Goal: Navigation & Orientation: Find specific page/section

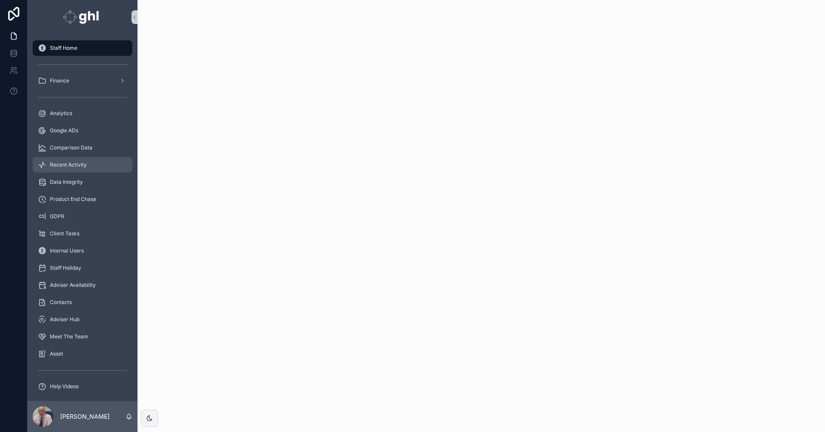
click at [67, 162] on span "Recent Activity" at bounding box center [68, 165] width 37 height 7
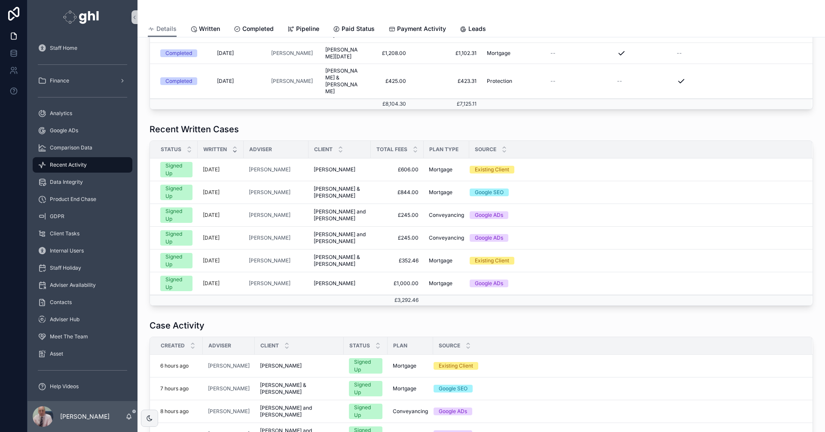
scroll to position [328, 0]
click at [210, 25] on span "Written" at bounding box center [209, 29] width 21 height 9
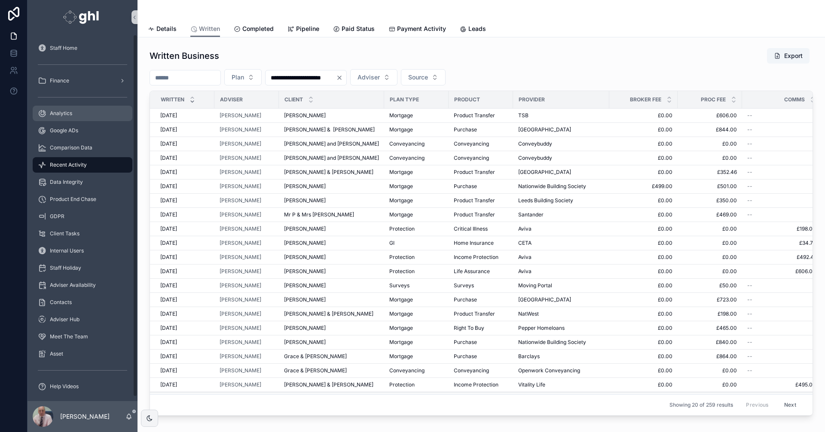
click at [67, 110] on span "Analytics" at bounding box center [61, 113] width 22 height 7
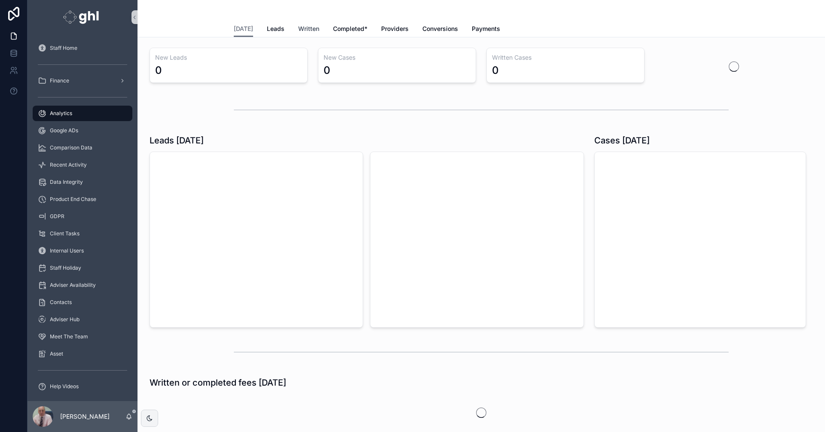
click at [298, 28] on span "Written" at bounding box center [308, 29] width 21 height 9
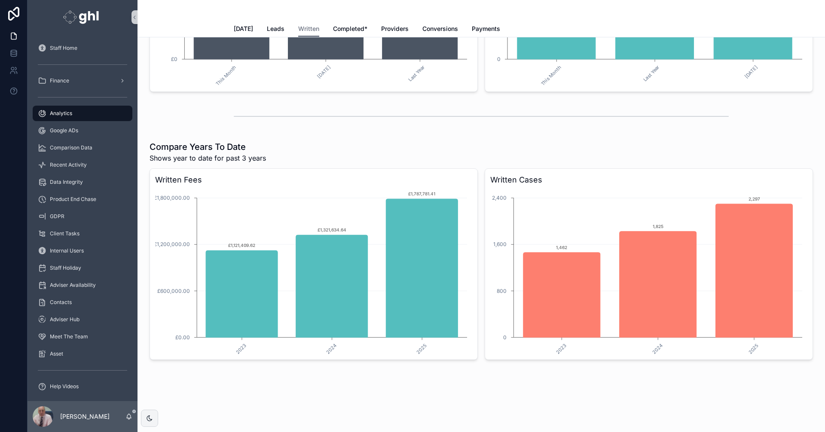
scroll to position [1556, 0]
